Goal: Navigation & Orientation: Understand site structure

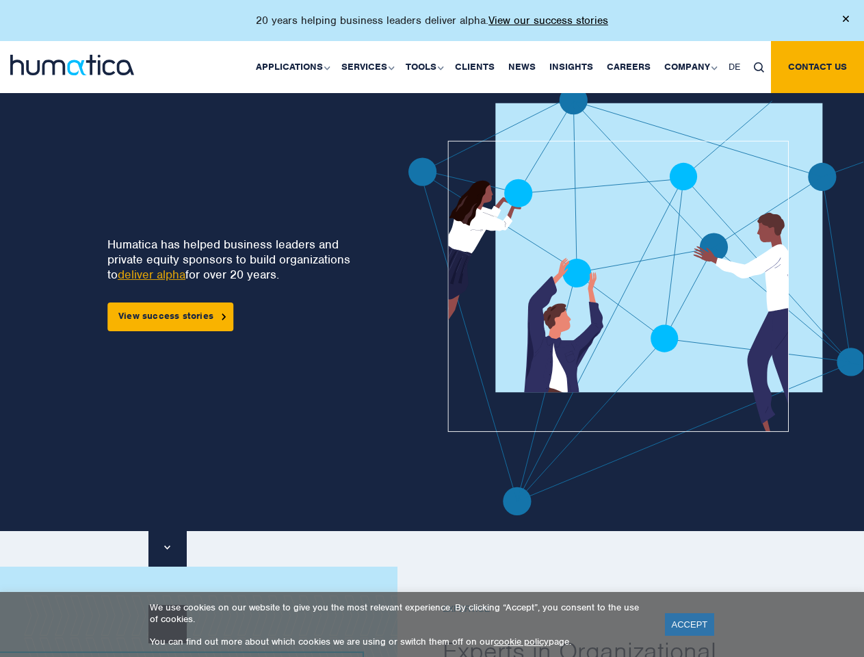
click at [432, 26] on p "20 years helping business leaders deliver alpha. View our success stories" at bounding box center [432, 21] width 352 height 14
click at [296, 66] on link "Applications" at bounding box center [292, 67] width 86 height 52
click at [370, 66] on link "Services" at bounding box center [367, 67] width 64 height 52
click at [426, 66] on link "Tools" at bounding box center [423, 67] width 49 height 52
click at [690, 66] on link "Company" at bounding box center [690, 67] width 64 height 52
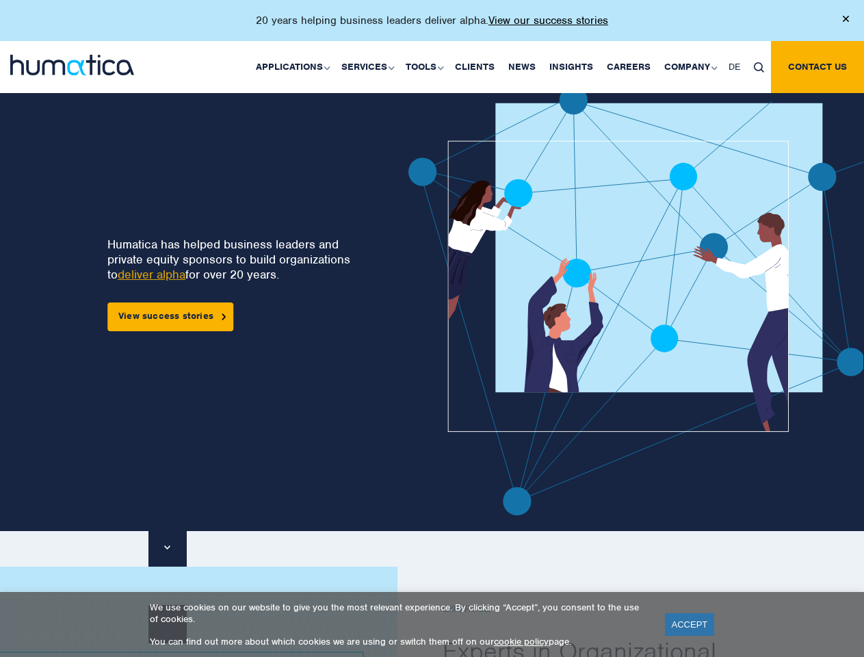
click at [759, 66] on img at bounding box center [759, 67] width 10 height 10
